Goal: Check status: Check status

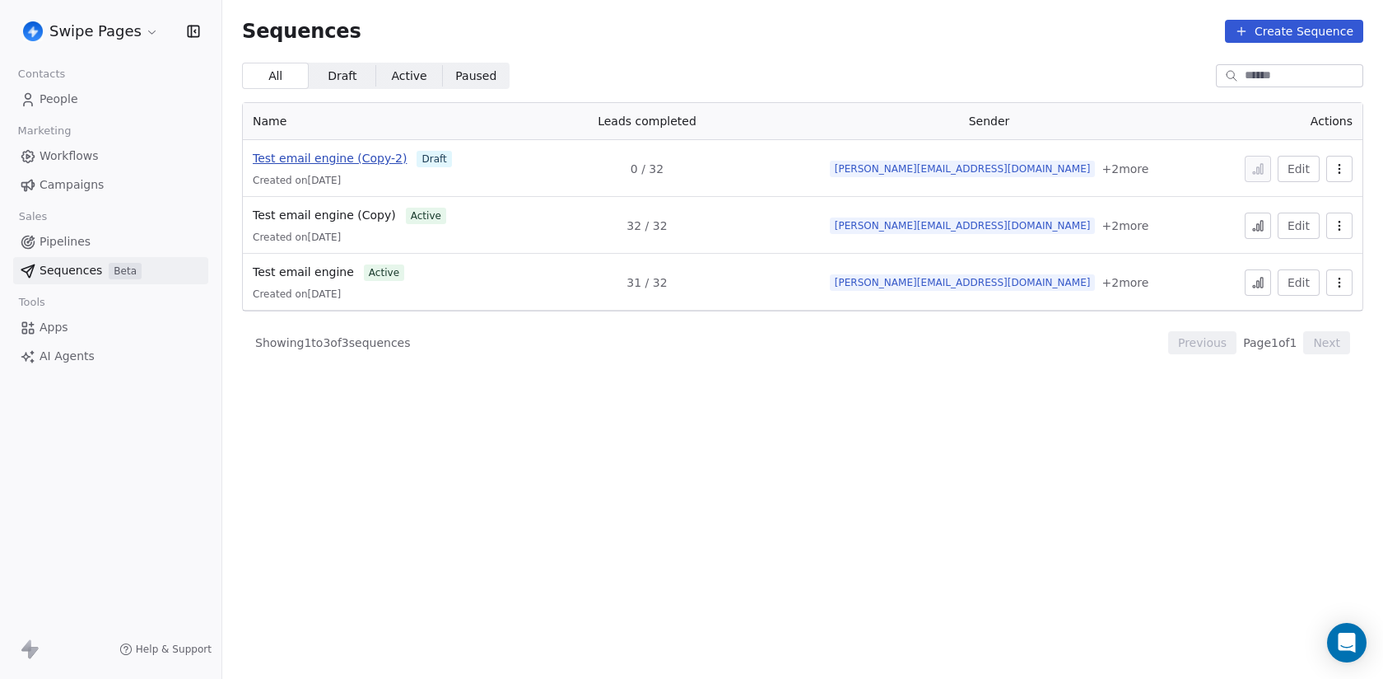
click at [333, 159] on span "Test email engine (Copy-2)" at bounding box center [330, 158] width 154 height 13
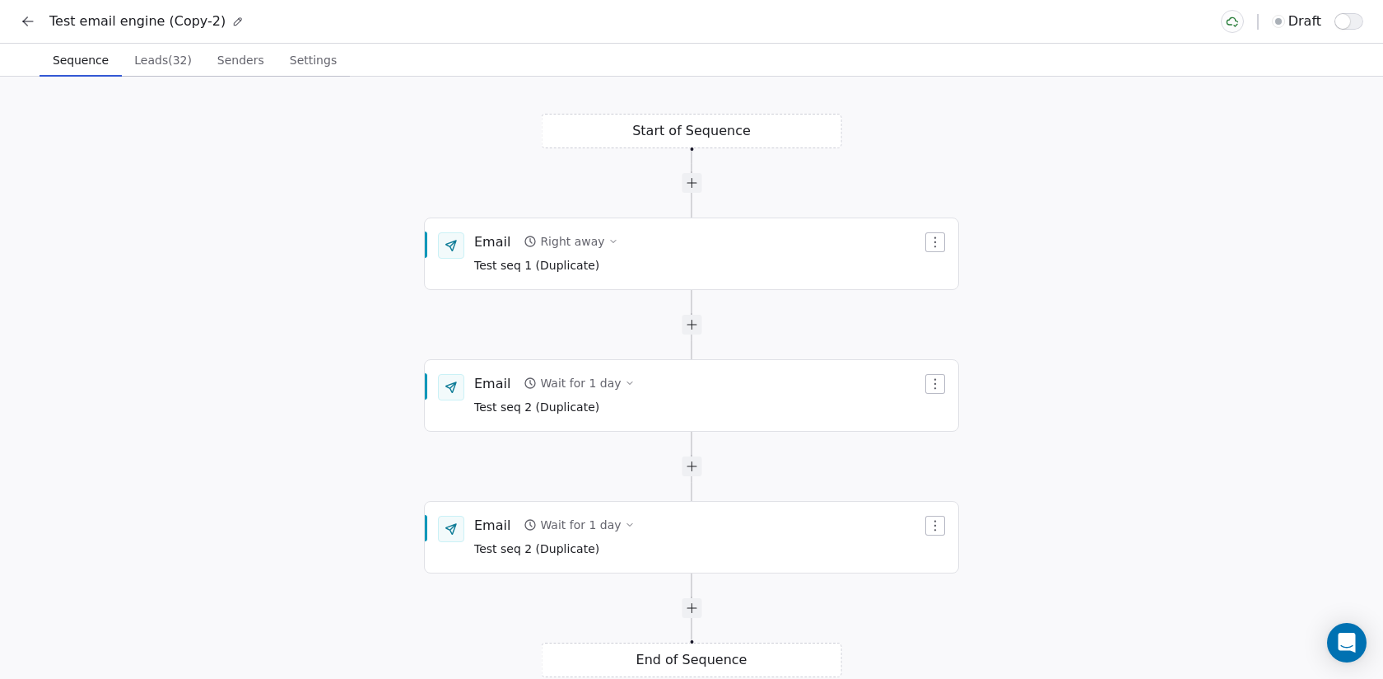
click at [17, 21] on button at bounding box center [27, 21] width 23 height 23
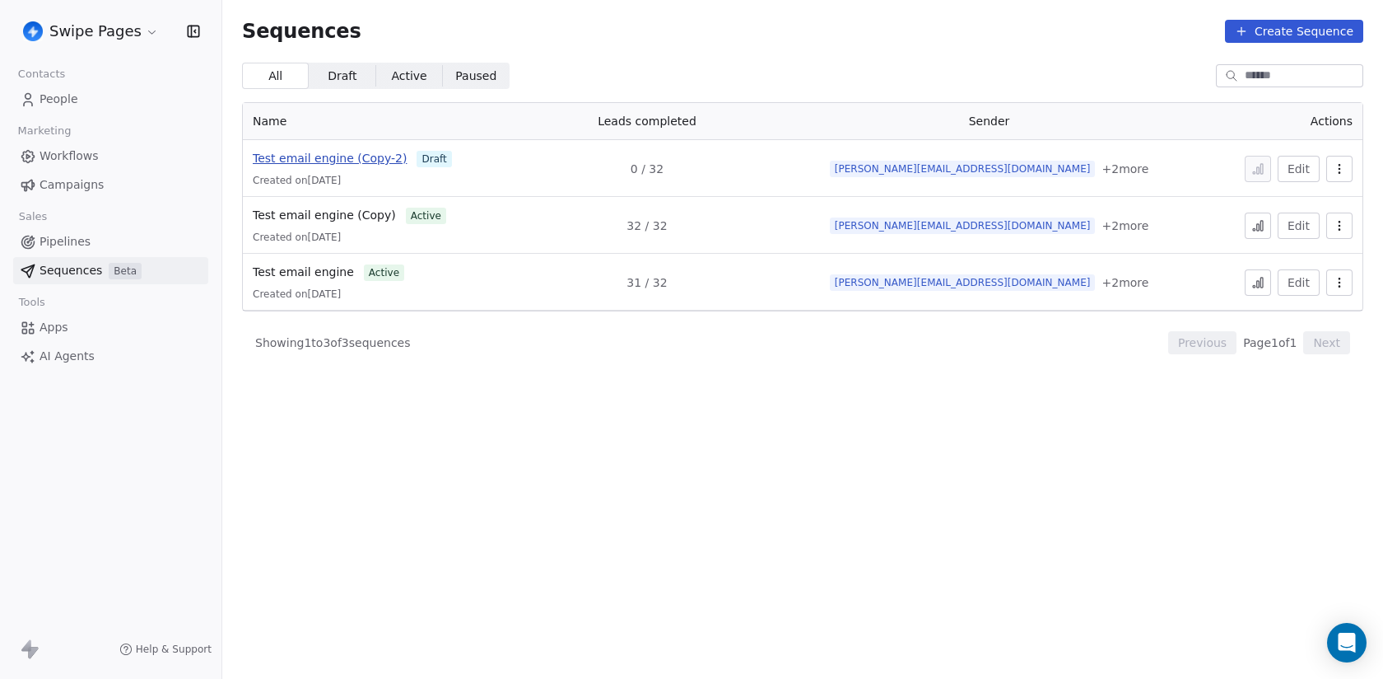
click at [344, 160] on span "Test email engine (Copy-2)" at bounding box center [330, 158] width 154 height 13
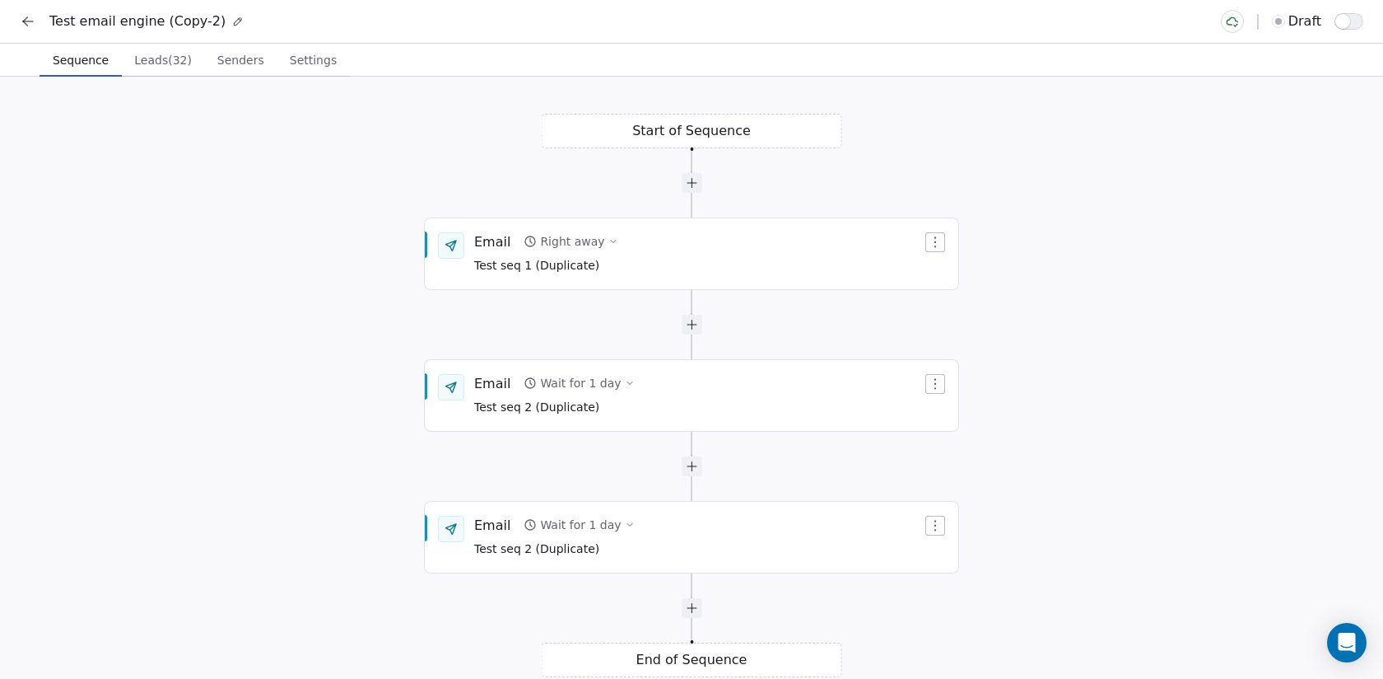
click at [1346, 20] on span "button" at bounding box center [1343, 21] width 15 height 15
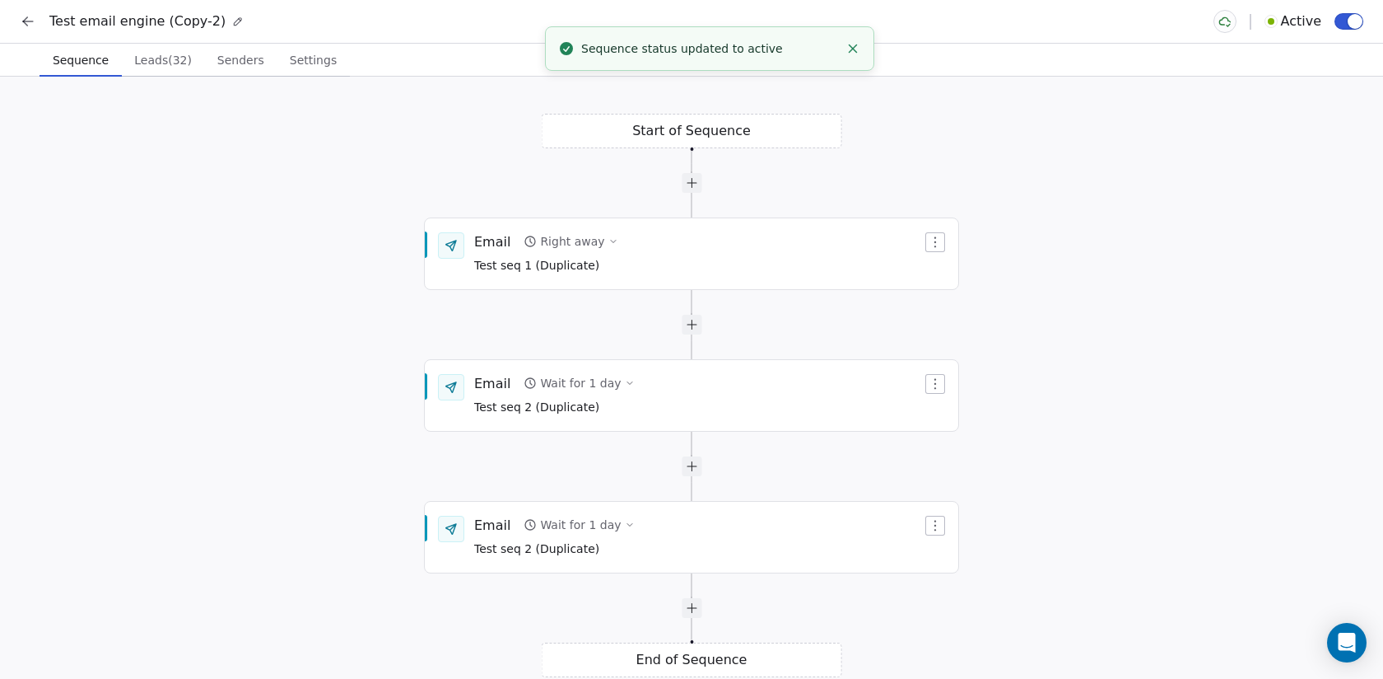
click at [26, 21] on icon at bounding box center [28, 21] width 10 height 0
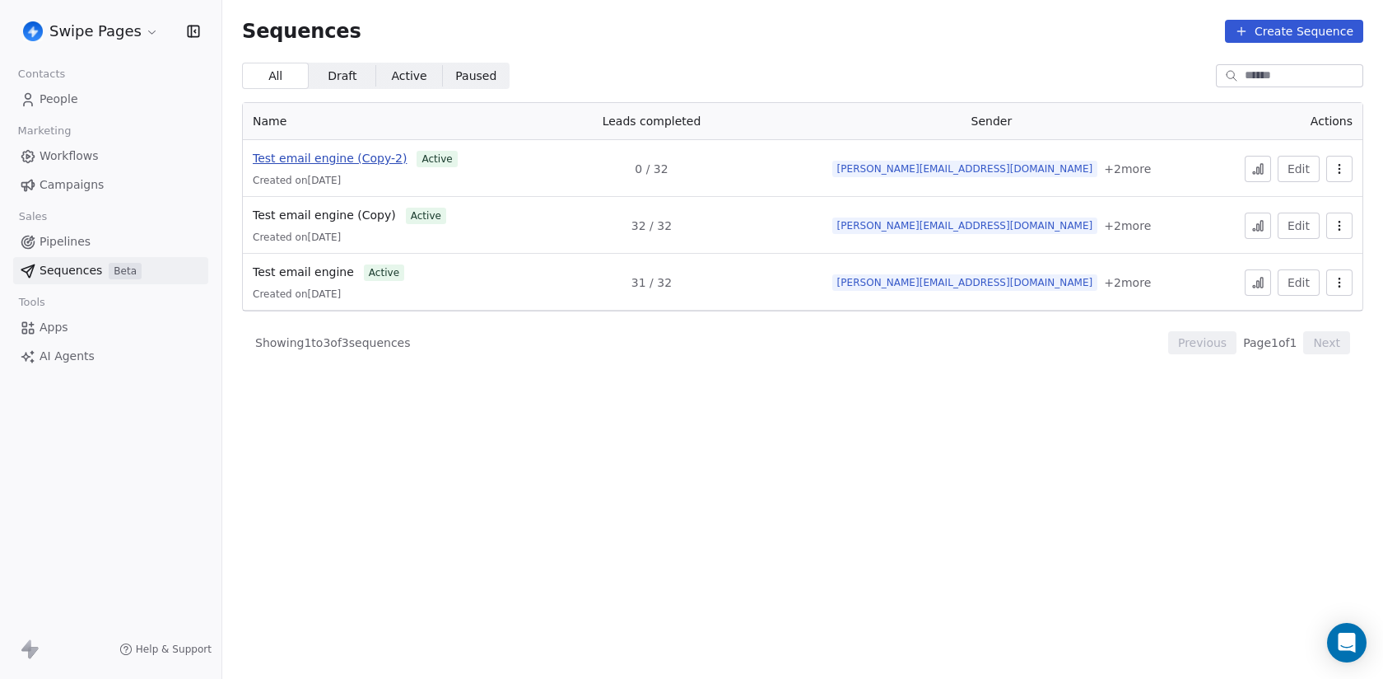
click at [340, 153] on span "Test email engine (Copy-2)" at bounding box center [330, 158] width 154 height 13
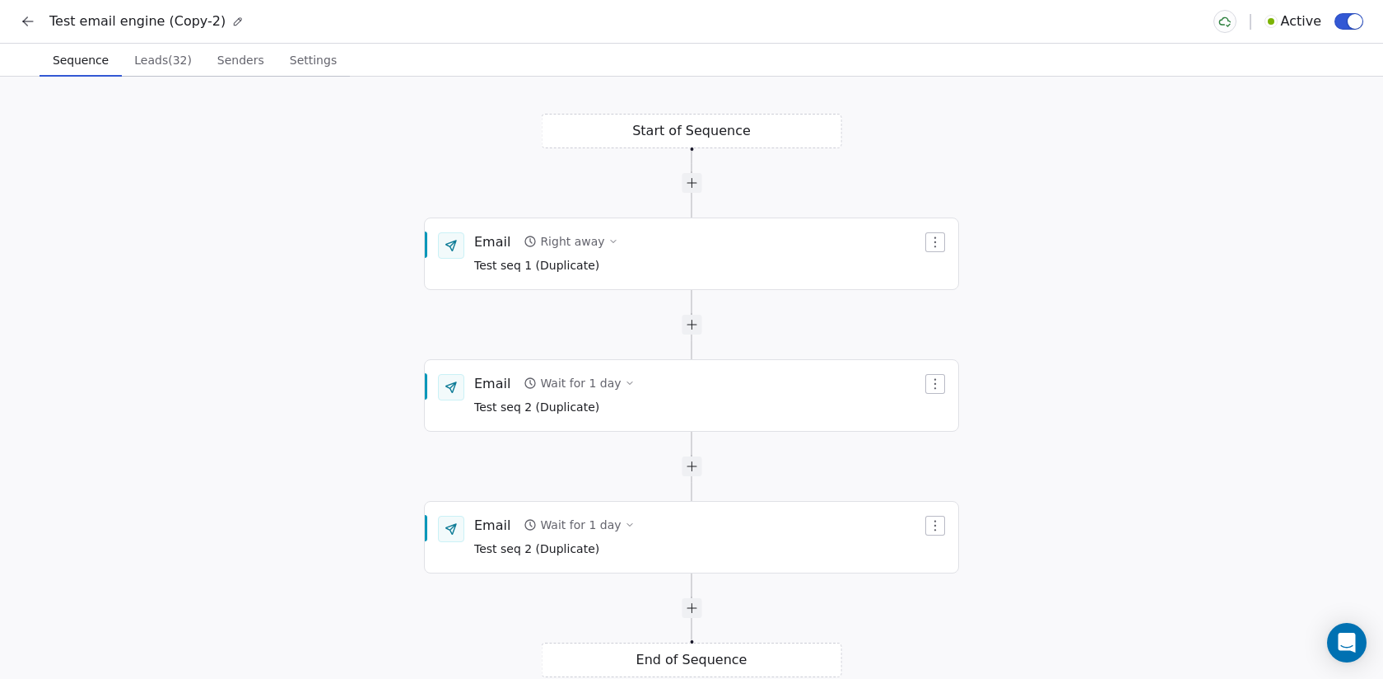
click at [176, 77] on div "Start of Sequence Email Right away Test seq 1 (Duplicate) End of Sequence Email…" at bounding box center [691, 378] width 1383 height 602
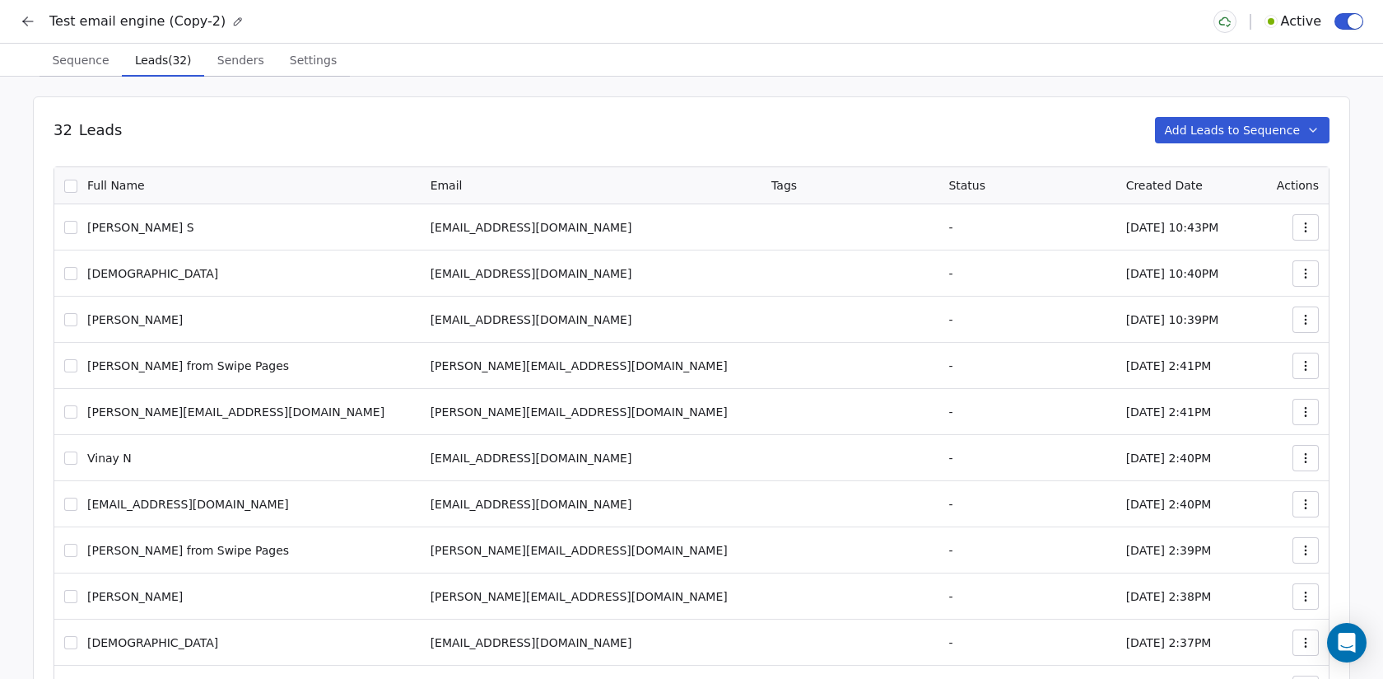
click at [176, 65] on span "Leads (32)" at bounding box center [162, 60] width 69 height 23
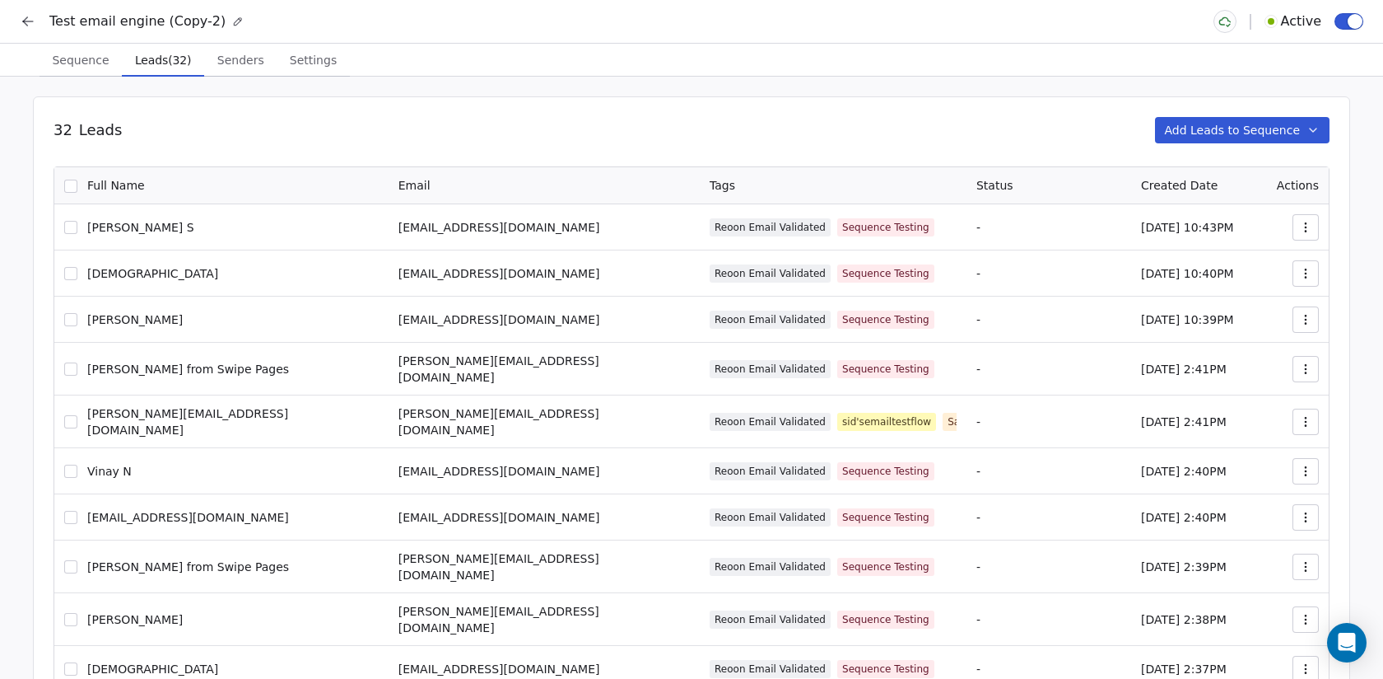
click at [55, 70] on span "Sequence" at bounding box center [80, 60] width 70 height 23
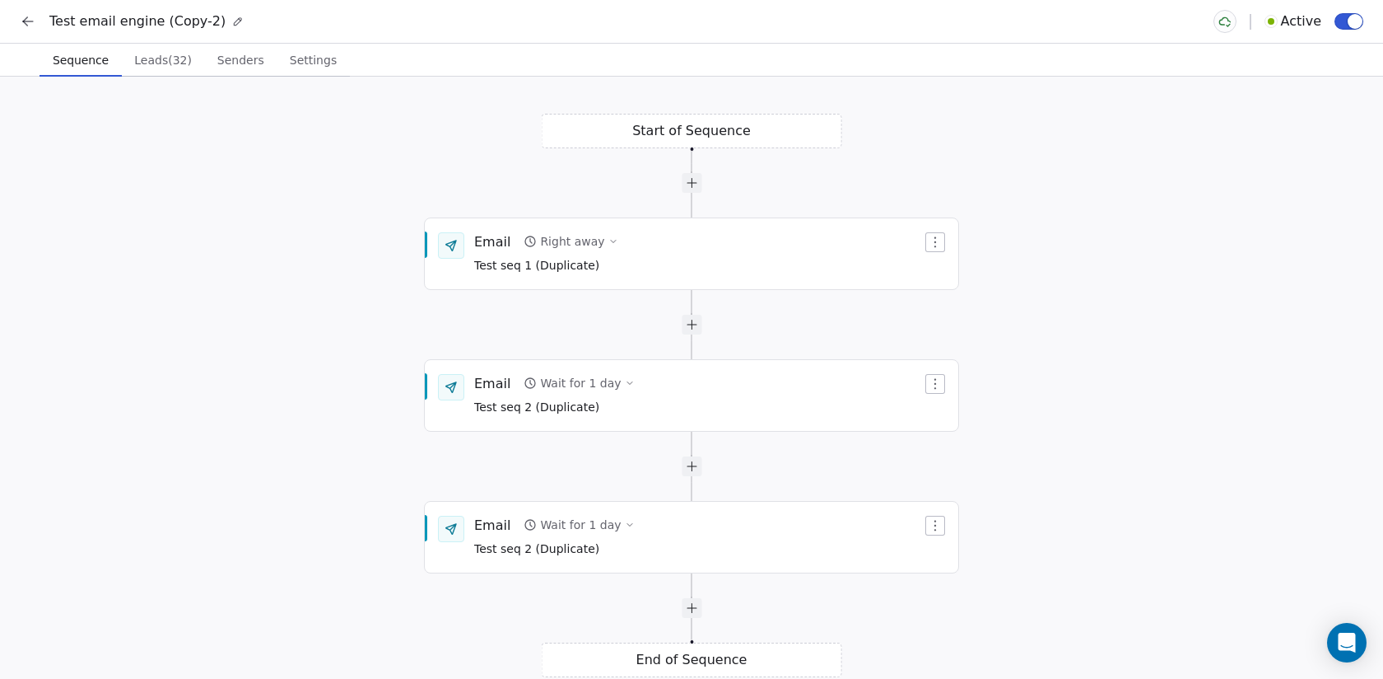
click at [18, 15] on button at bounding box center [27, 21] width 23 height 23
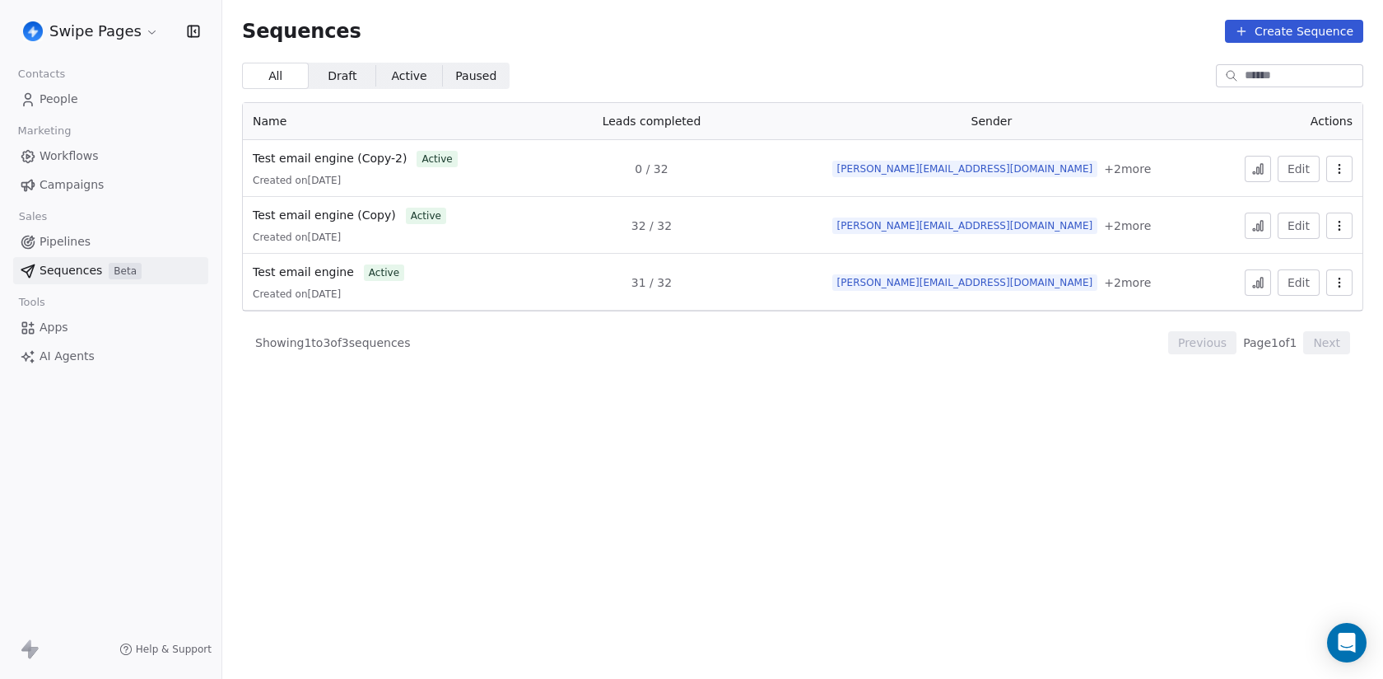
click at [1257, 170] on icon at bounding box center [1258, 168] width 13 height 13
